Goal: Transaction & Acquisition: Purchase product/service

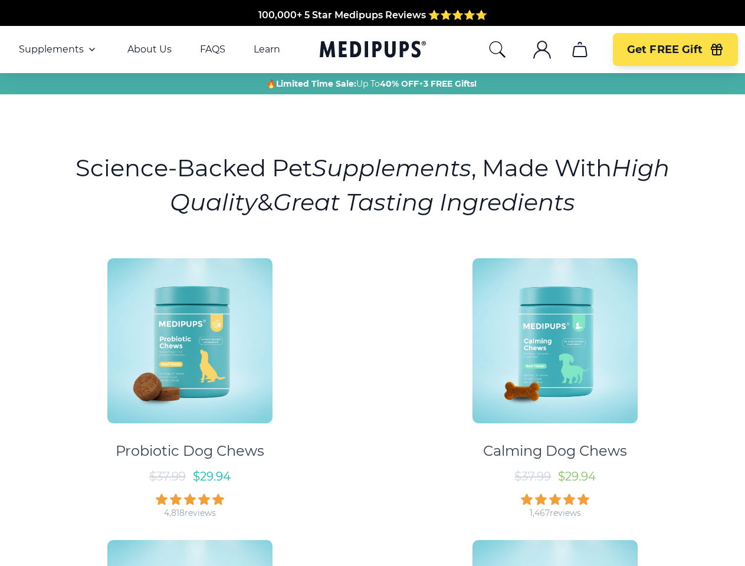
click at [372, 283] on div "Probiotic Dog Chews $ 37.99 $ 29.94 4,818 reviews Calming Dog Chews $ 37.99 $ 2…" at bounding box center [372, 524] width 731 height 553
click at [58, 50] on span "Supplements" at bounding box center [51, 50] width 65 height 12
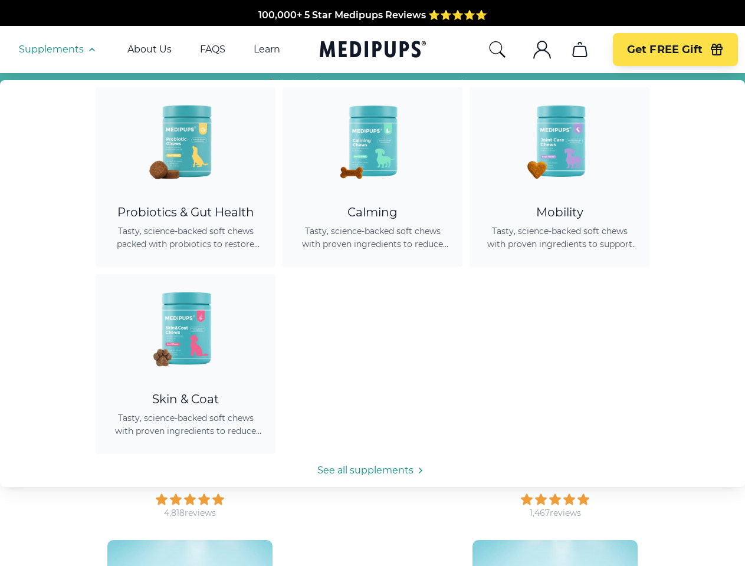
click at [91, 50] on icon "button" at bounding box center [92, 49] width 14 height 14
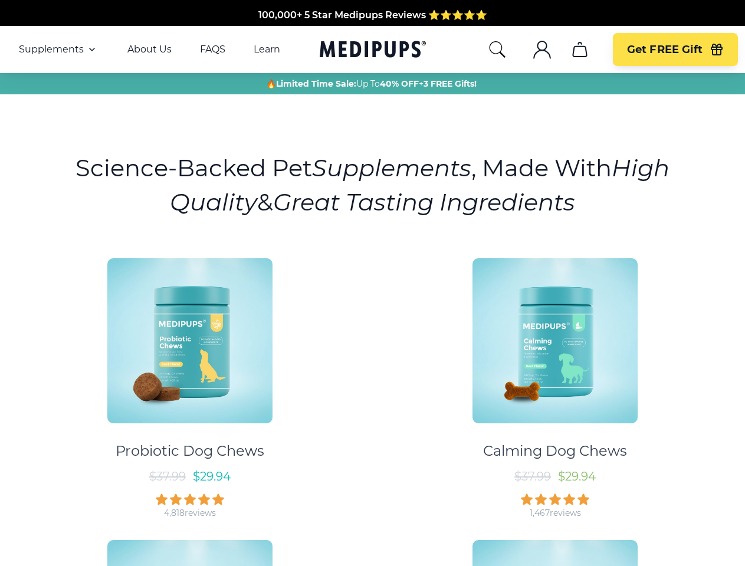
click at [497, 50] on icon "search" at bounding box center [497, 49] width 19 height 19
click at [541, 50] on icon ".cls-1{fill:none;stroke:currentColor;stroke-miterlimit:10;stroke-width:1.5px;}" at bounding box center [542, 49] width 19 height 19
click at [579, 50] on icon "cart" at bounding box center [579, 49] width 19 height 19
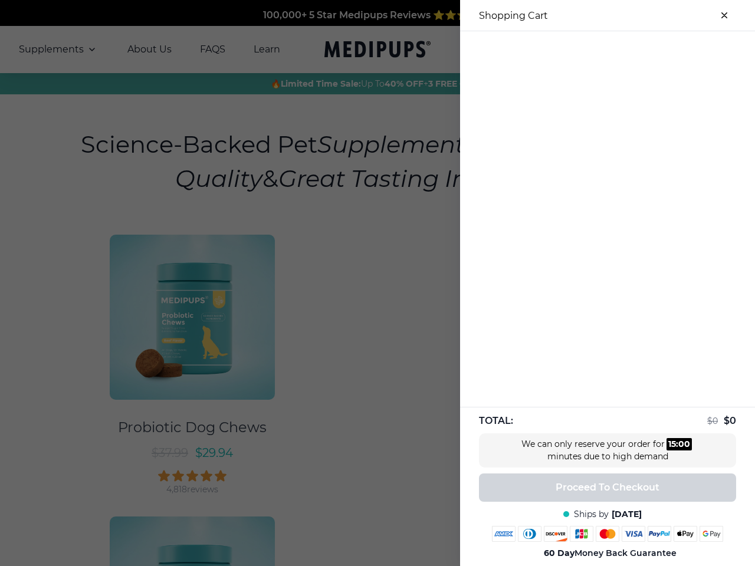
click at [579, 50] on div at bounding box center [607, 40] width 295 height 19
click at [675, 50] on div at bounding box center [607, 40] width 295 height 19
